Goal: Task Accomplishment & Management: Complete application form

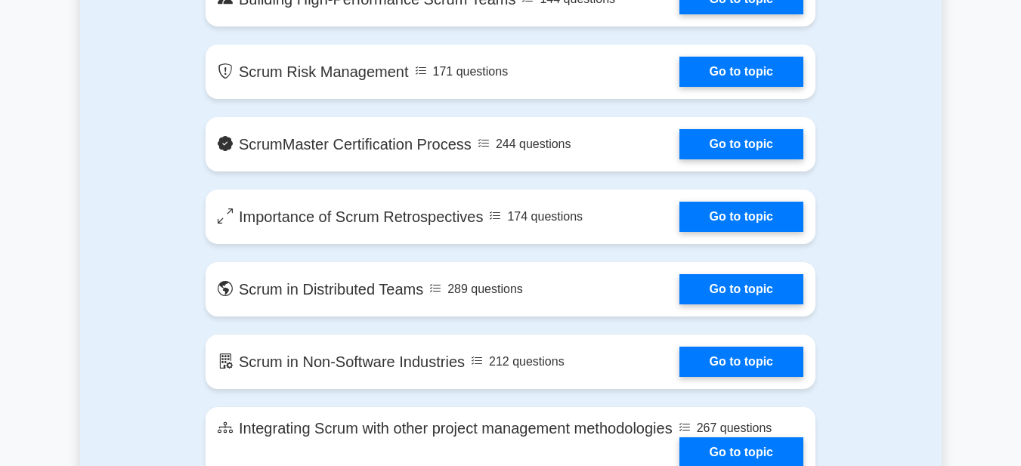
scroll to position [1994, 0]
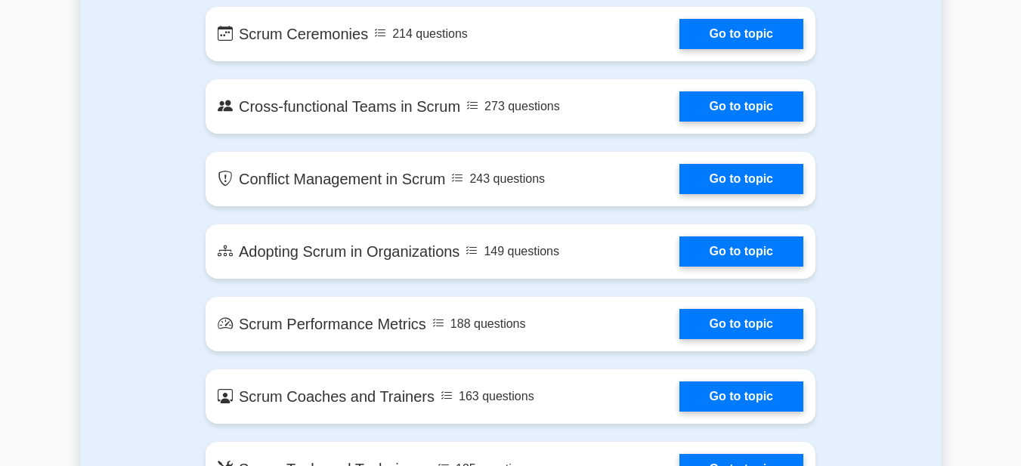
drag, startPoint x: 1031, startPoint y: 34, endPoint x: 970, endPoint y: -87, distance: 135.5
